Goal: Task Accomplishment & Management: Use online tool/utility

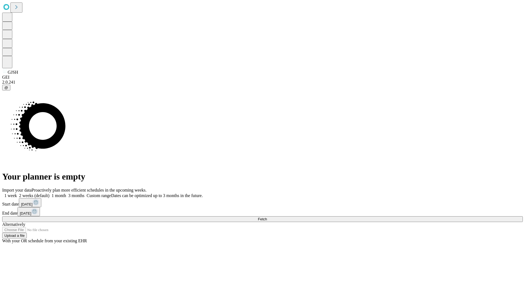
click at [267, 217] on span "Fetch" at bounding box center [262, 219] width 9 height 4
